Goal: Task Accomplishment & Management: Manage account settings

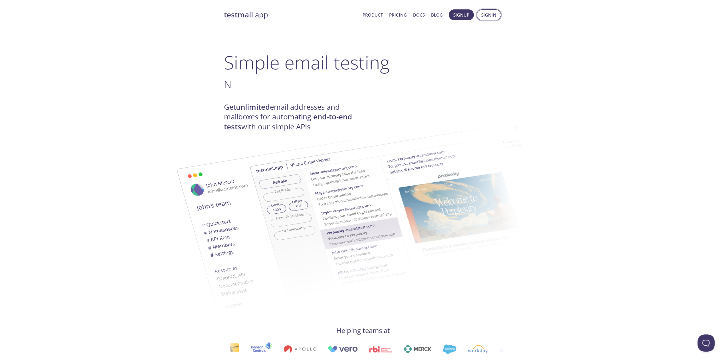
click at [485, 15] on span "Signin" at bounding box center [488, 14] width 15 height 7
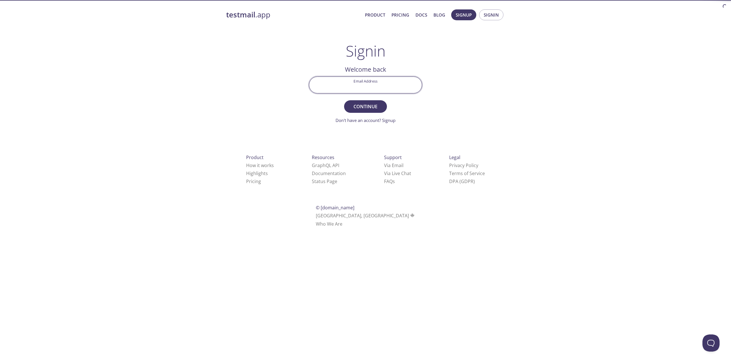
click at [381, 89] on input "Email Address" at bounding box center [365, 85] width 112 height 16
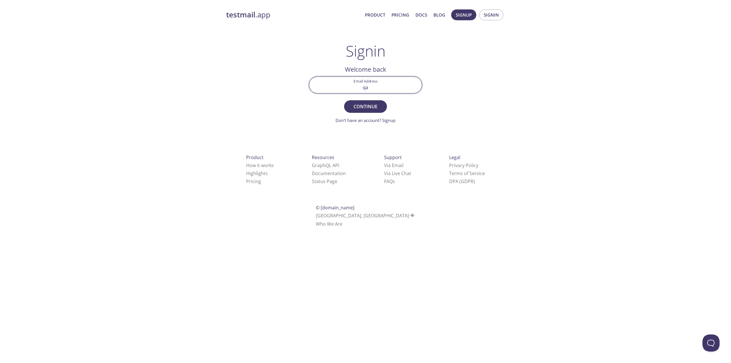
type input "[EMAIL_ADDRESS][DOMAIN_NAME]"
click at [370, 104] on span "Continue" at bounding box center [365, 106] width 30 height 8
click at [393, 87] on input "Signin Security Code" at bounding box center [365, 85] width 112 height 16
paste input "C9VY2ZE"
click at [372, 105] on span "Signin" at bounding box center [365, 106] width 30 height 8
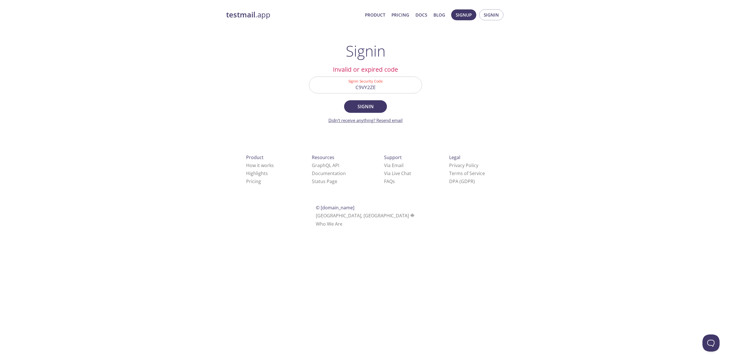
click at [389, 121] on link "Didn't receive anything? Resend email" at bounding box center [365, 120] width 74 height 6
click at [388, 88] on input "C9VY2ZE" at bounding box center [365, 85] width 112 height 16
paste input "PJYBAUA"
type input "PJYBAUA"
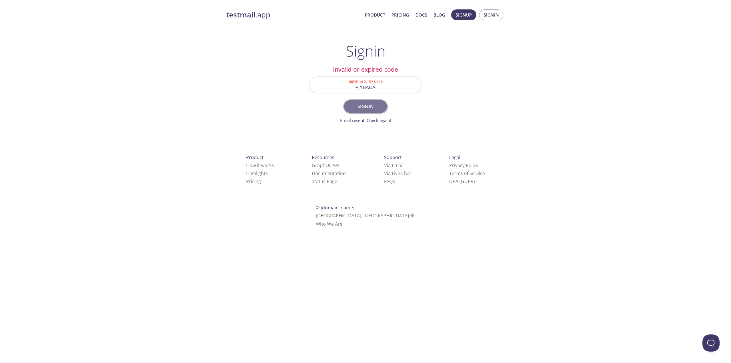
click at [373, 107] on span "Signin" at bounding box center [365, 106] width 30 height 8
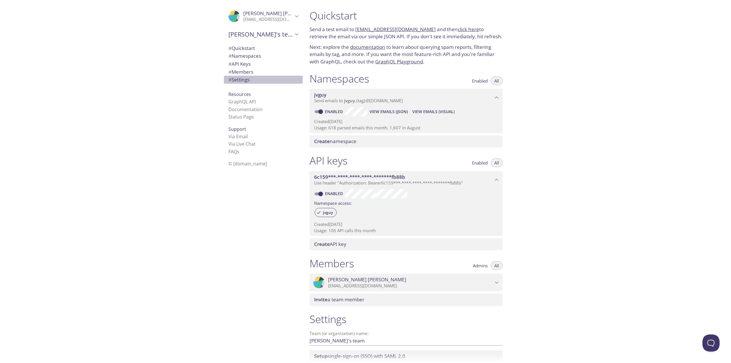
click at [239, 79] on span "# Settings" at bounding box center [238, 79] width 21 height 7
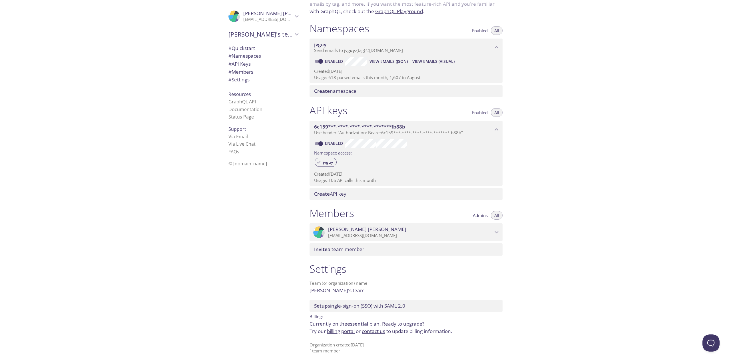
click at [340, 332] on link "billing portal" at bounding box center [341, 331] width 28 height 7
